Goal: Transaction & Acquisition: Book appointment/travel/reservation

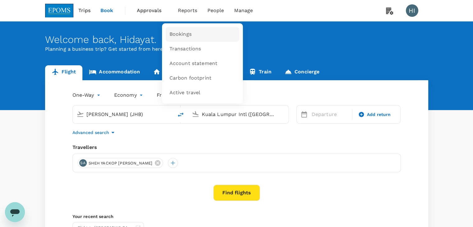
click at [180, 38] on span "Bookings" at bounding box center [180, 34] width 22 height 7
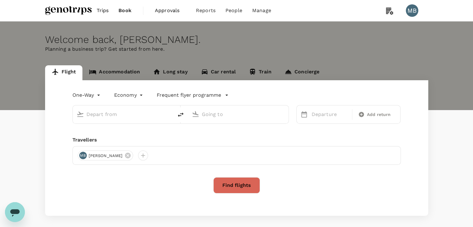
type input "roundtrip"
type input "Miri Intl (MYY)"
type input "Kuala Lumpur Intl ([GEOGRAPHIC_DATA])"
